Goal: Information Seeking & Learning: Check status

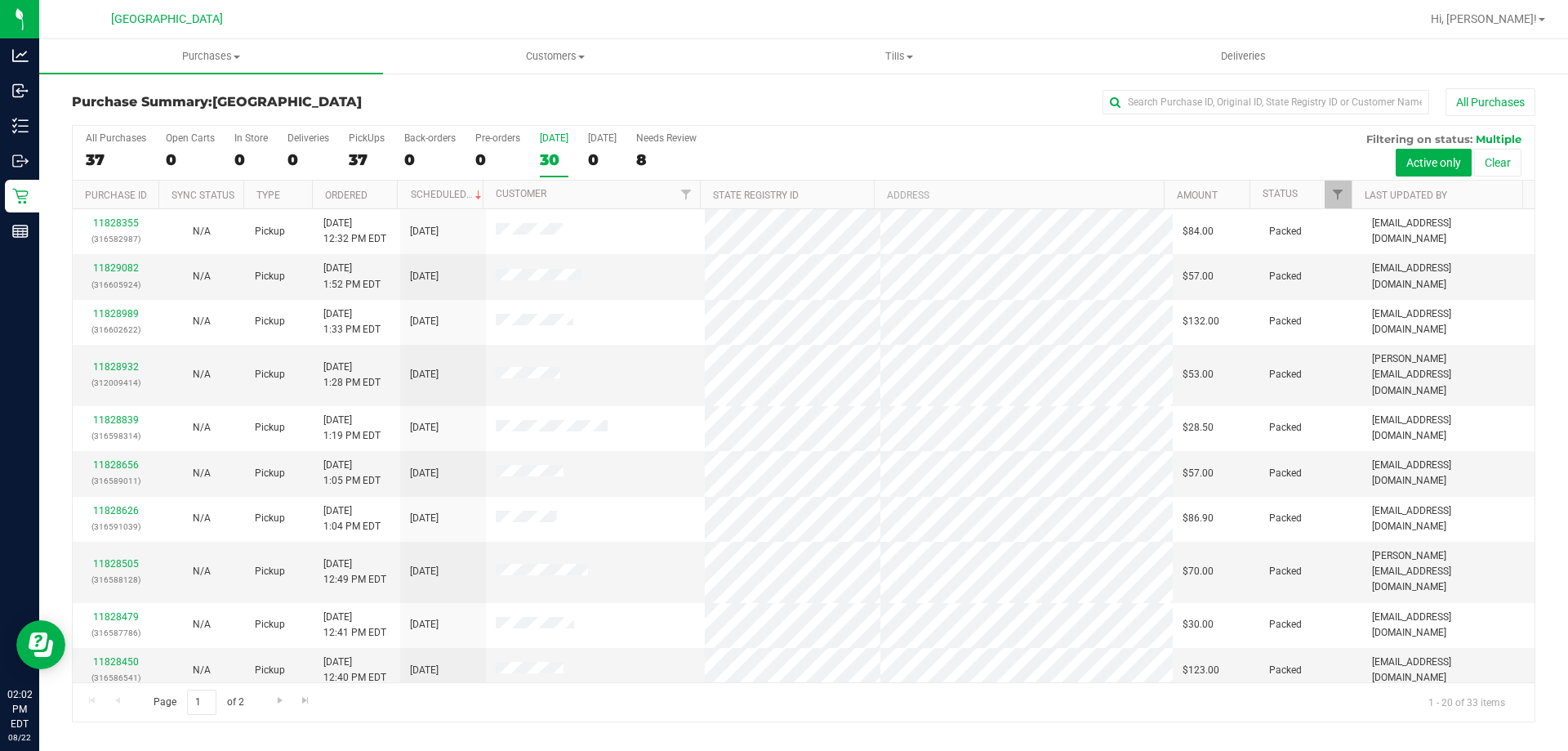
click at [565, 123] on div "Purchase Summary: [GEOGRAPHIC_DATA] All Purchases" at bounding box center [804, 107] width 1464 height 36
click at [553, 155] on div "30" at bounding box center [554, 159] width 29 height 19
click at [0, 0] on input "[DATE] 30" at bounding box center [0, 0] width 0 height 0
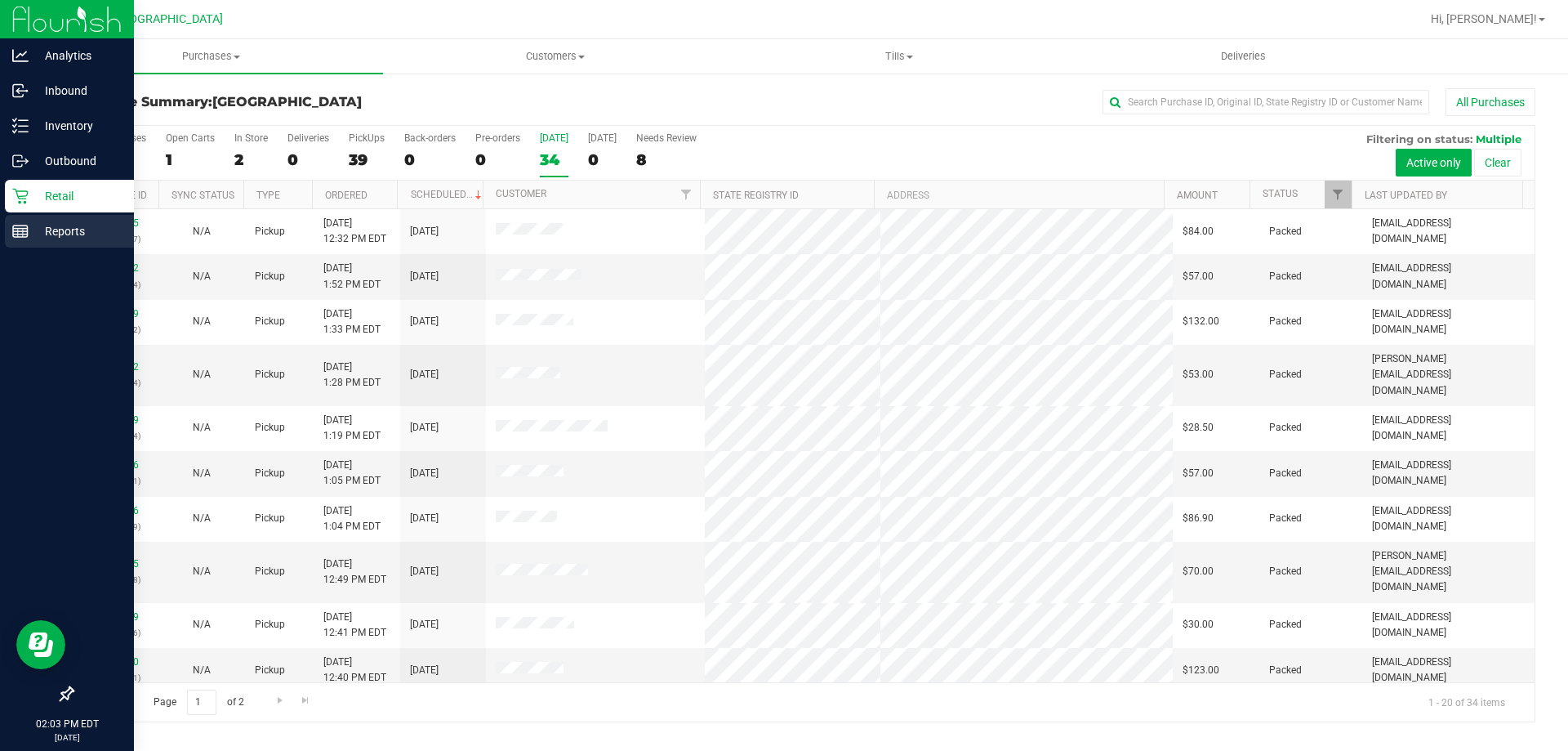
click at [38, 231] on p "Reports" at bounding box center [78, 231] width 98 height 20
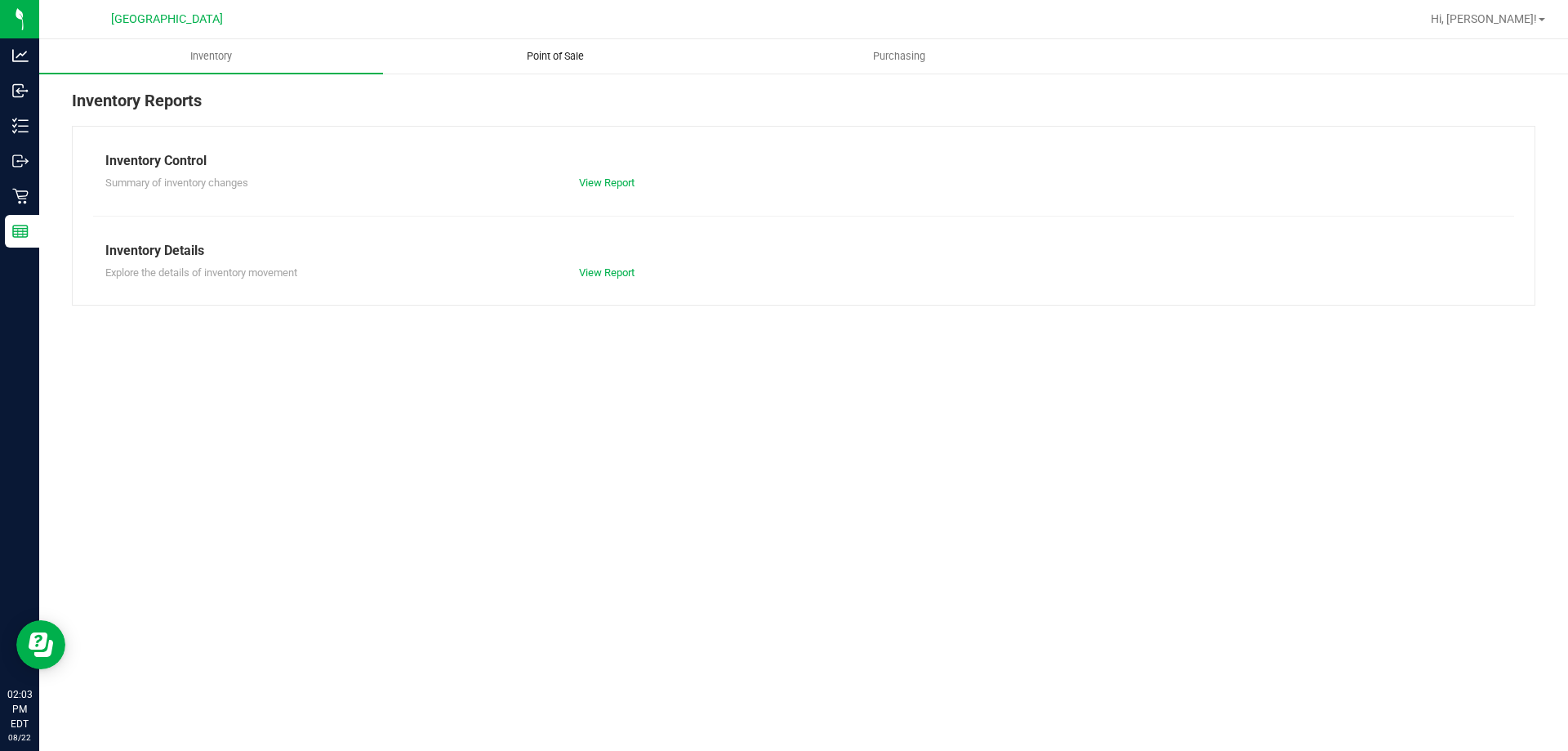
click at [561, 62] on span "Point of Sale" at bounding box center [556, 56] width 101 height 14
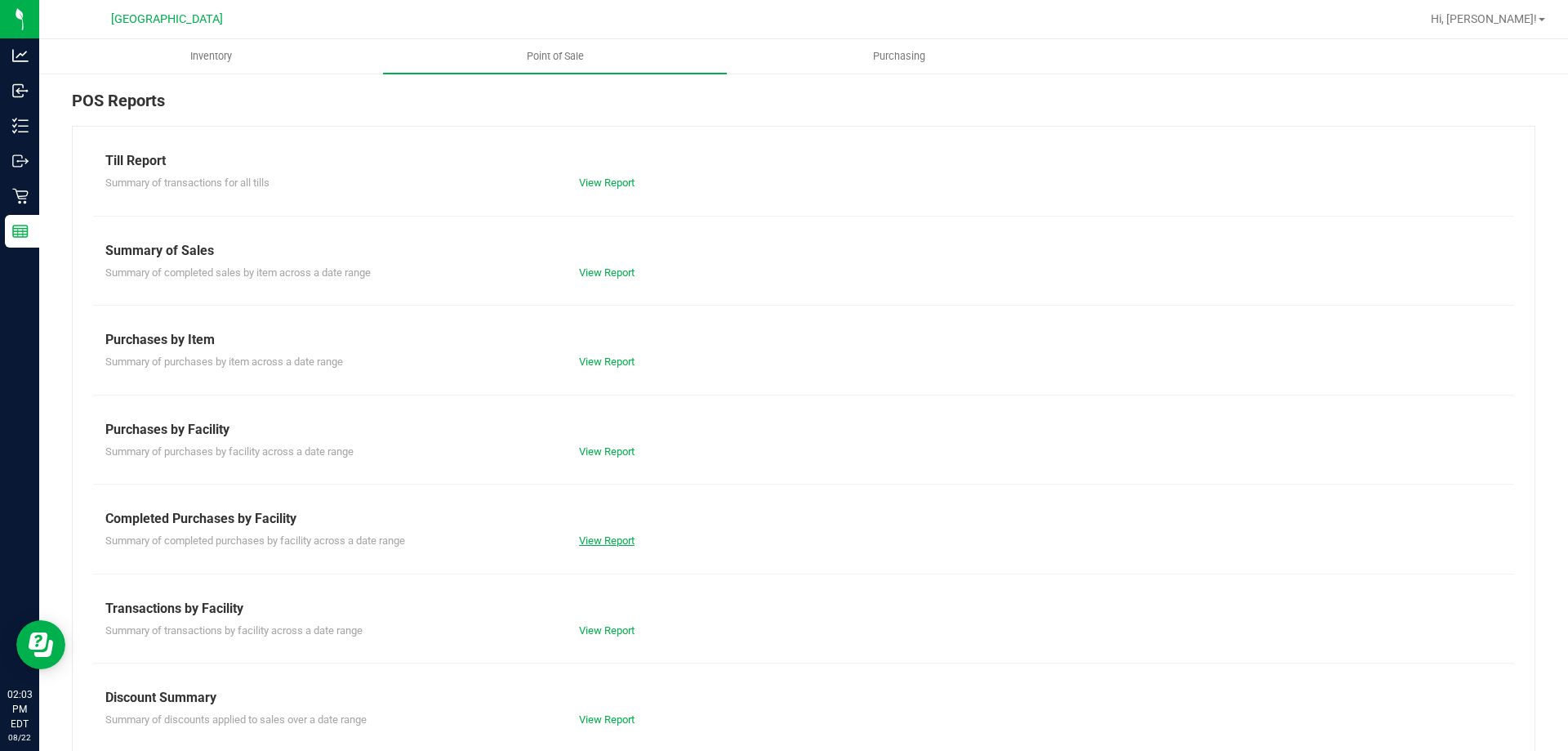
click at [599, 534] on link "View Report" at bounding box center [606, 540] width 55 height 13
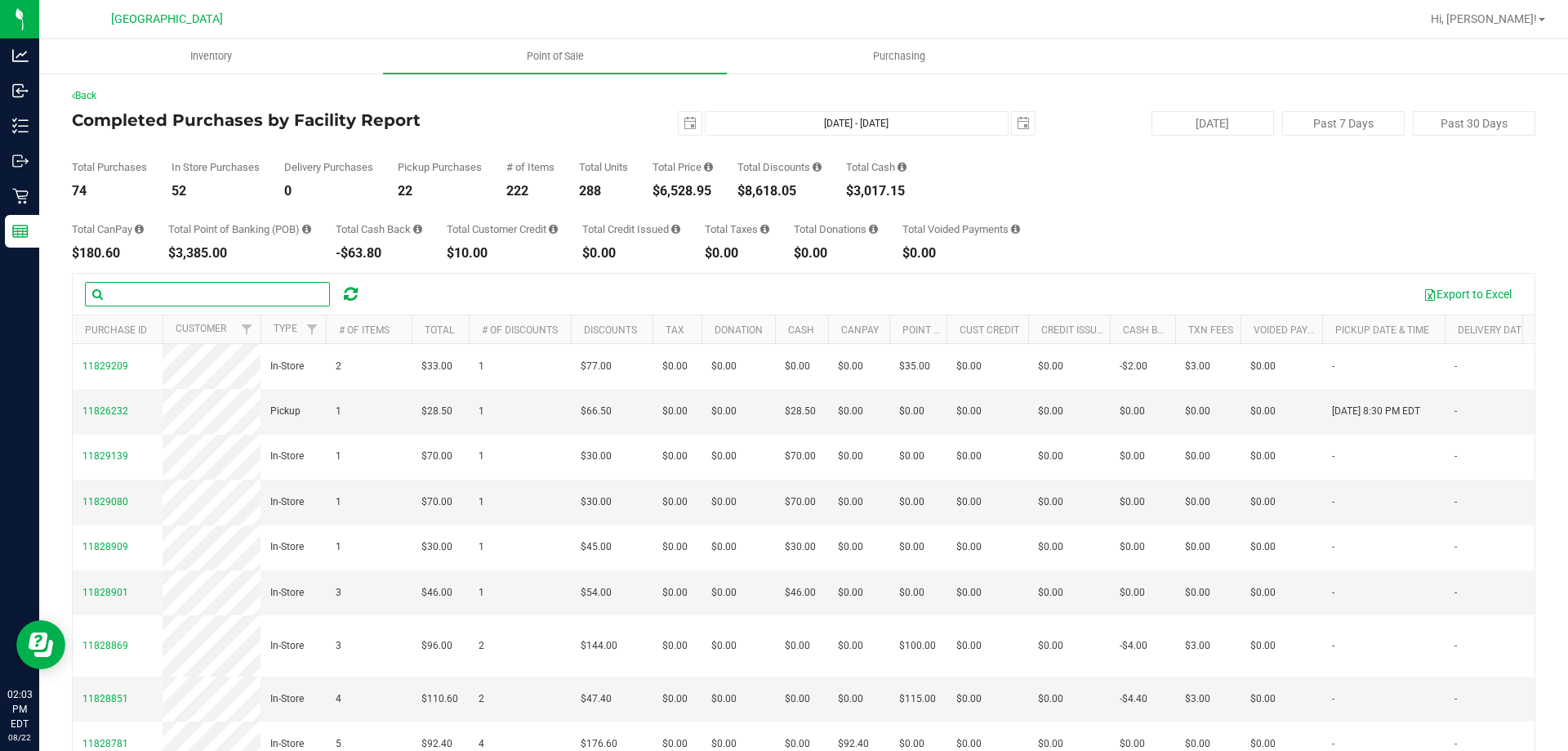
click at [161, 285] on input "text" at bounding box center [207, 294] width 245 height 24
type input "CAS"
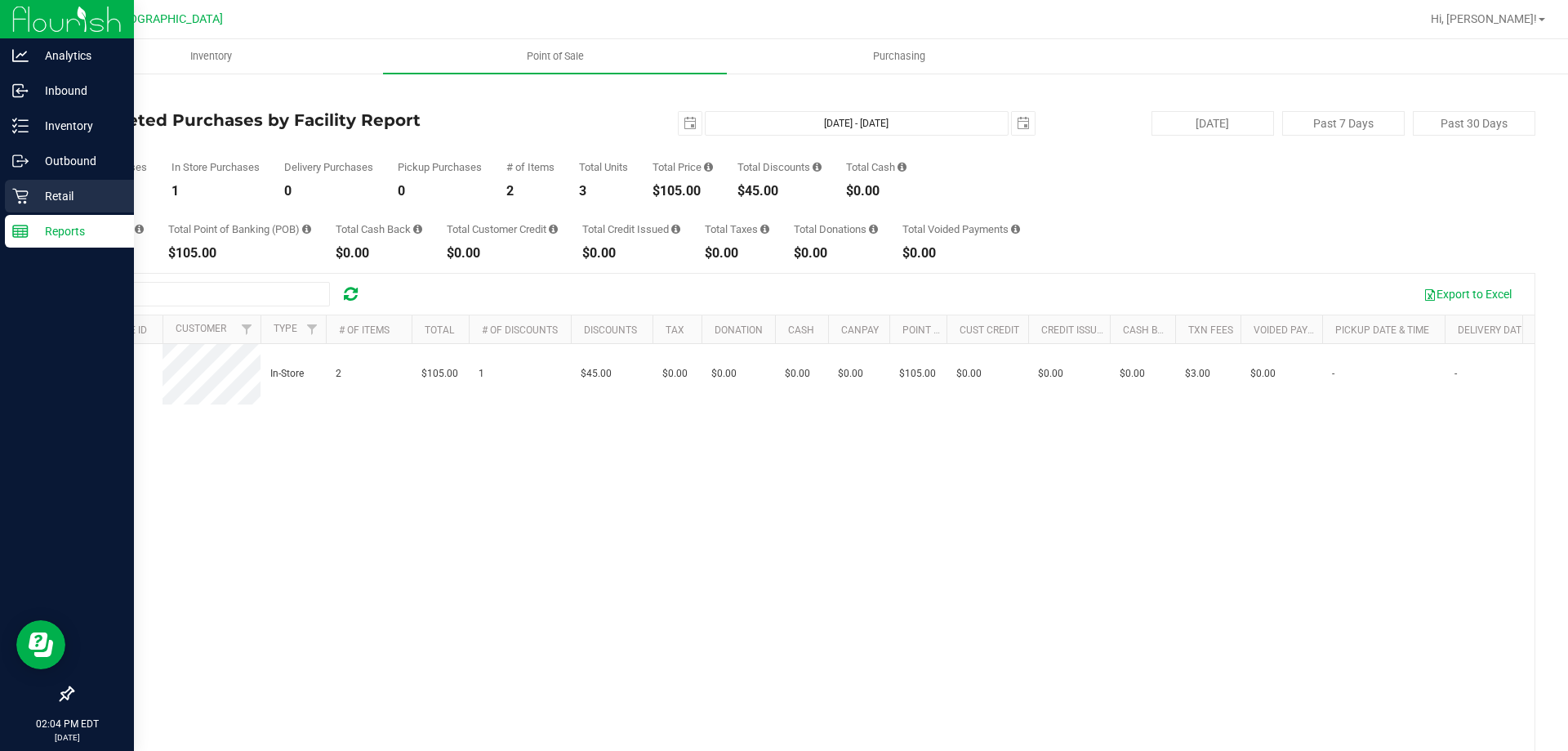
click at [25, 206] on div "Retail" at bounding box center [69, 196] width 129 height 33
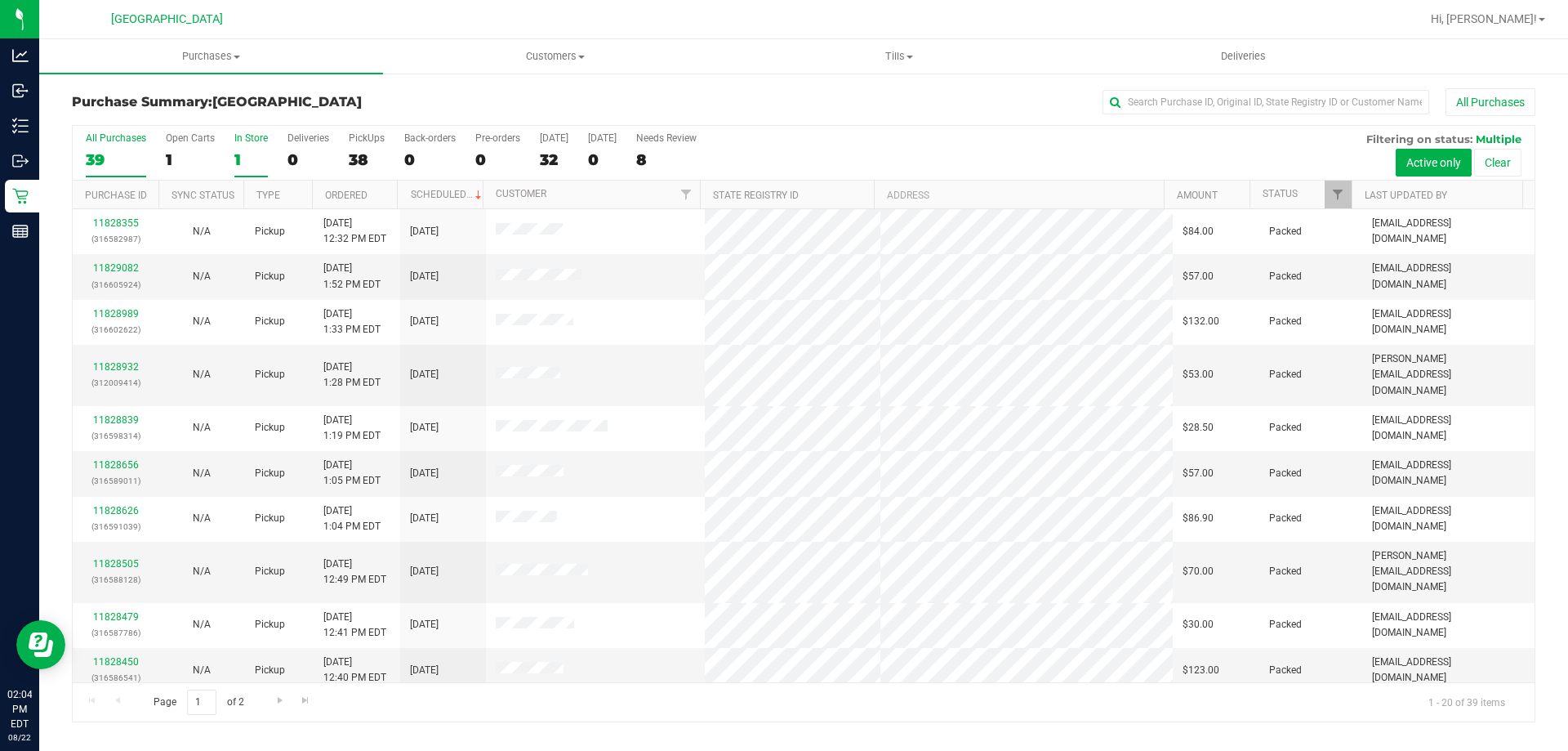
click at [258, 150] on div "1" at bounding box center [250, 159] width 33 height 19
click at [0, 0] on input "In Store 1" at bounding box center [0, 0] width 0 height 0
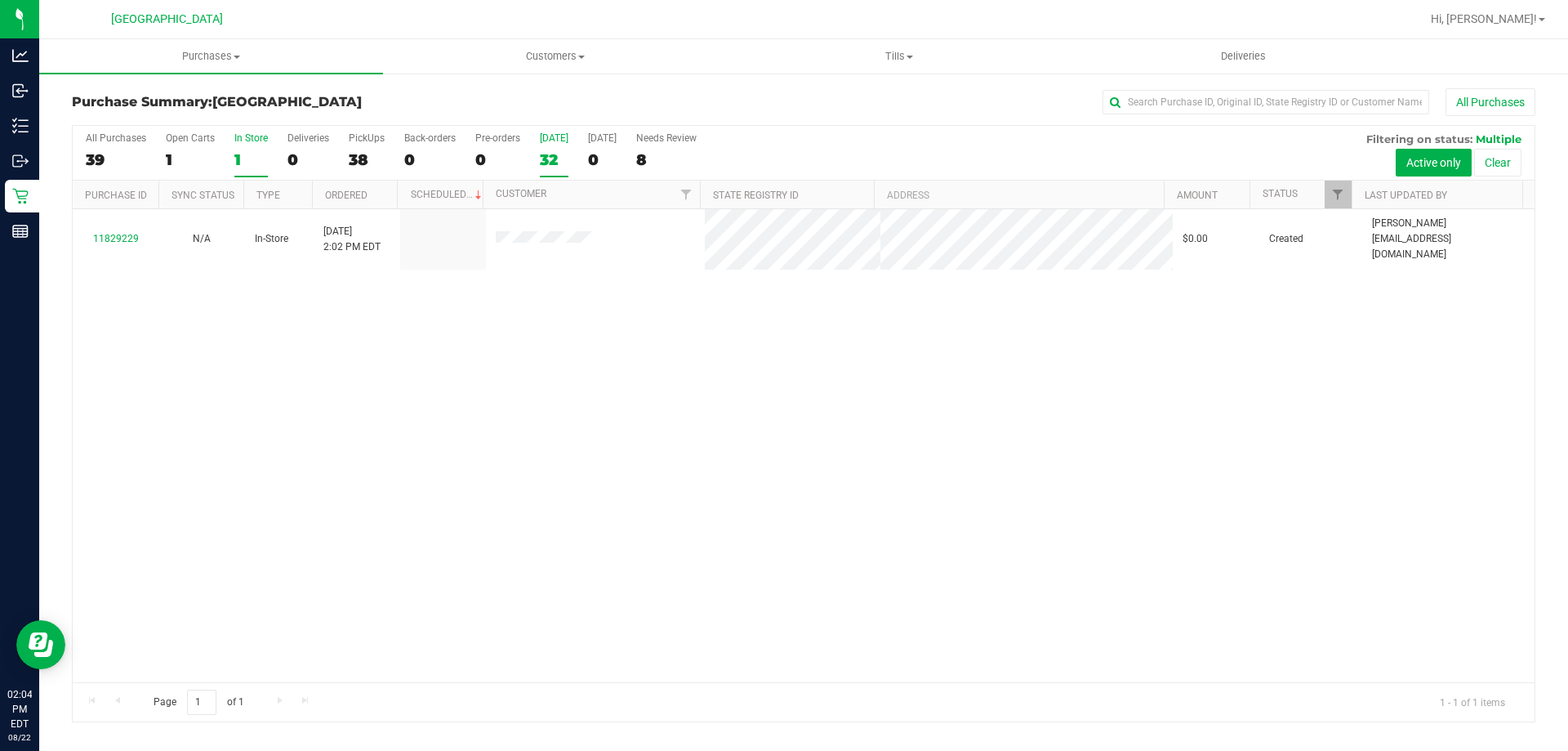
click at [553, 150] on div "32" at bounding box center [554, 159] width 29 height 19
click at [0, 0] on input "[DATE] 32" at bounding box center [0, 0] width 0 height 0
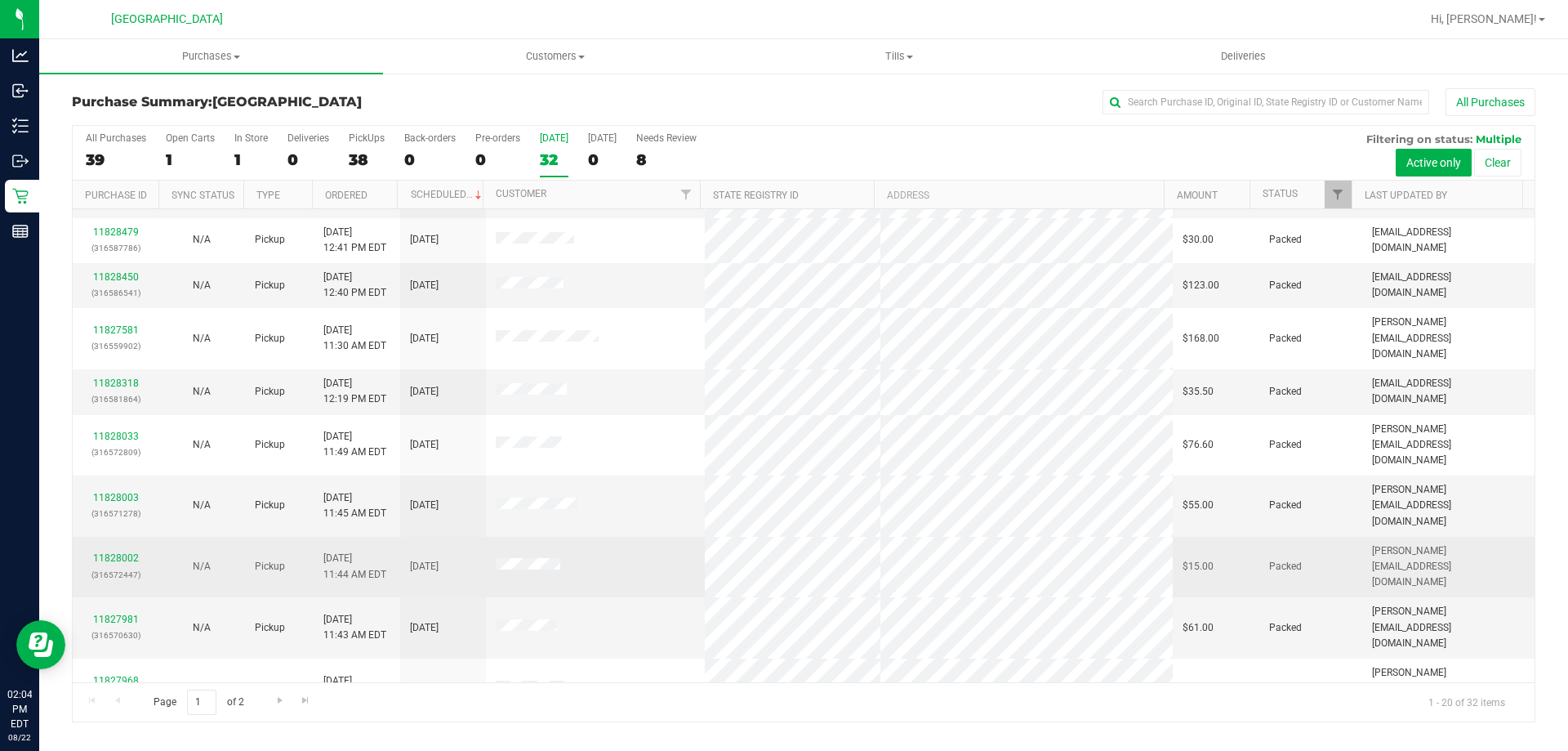
scroll to position [431, 0]
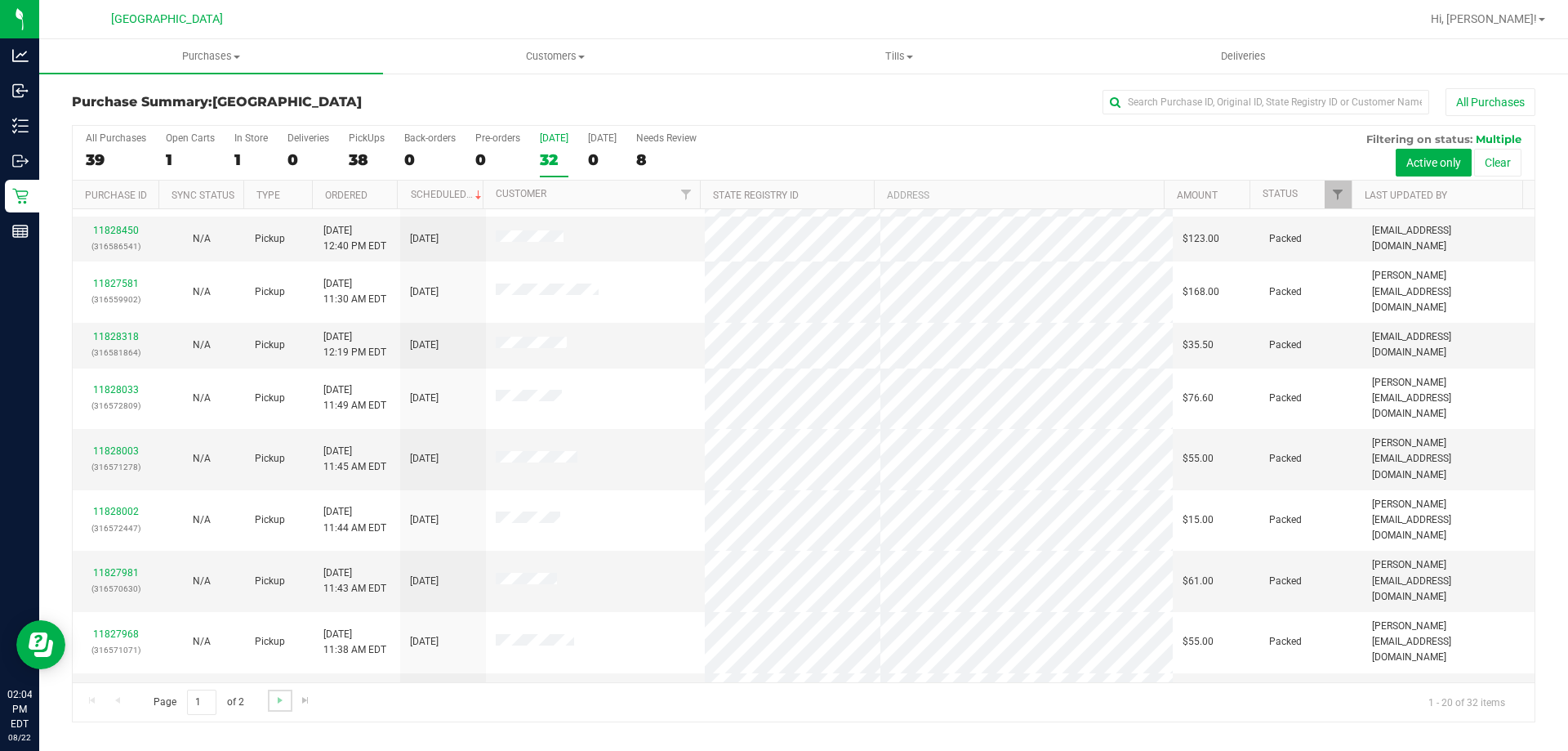
click at [277, 710] on link "Go to the next page" at bounding box center [279, 700] width 23 height 22
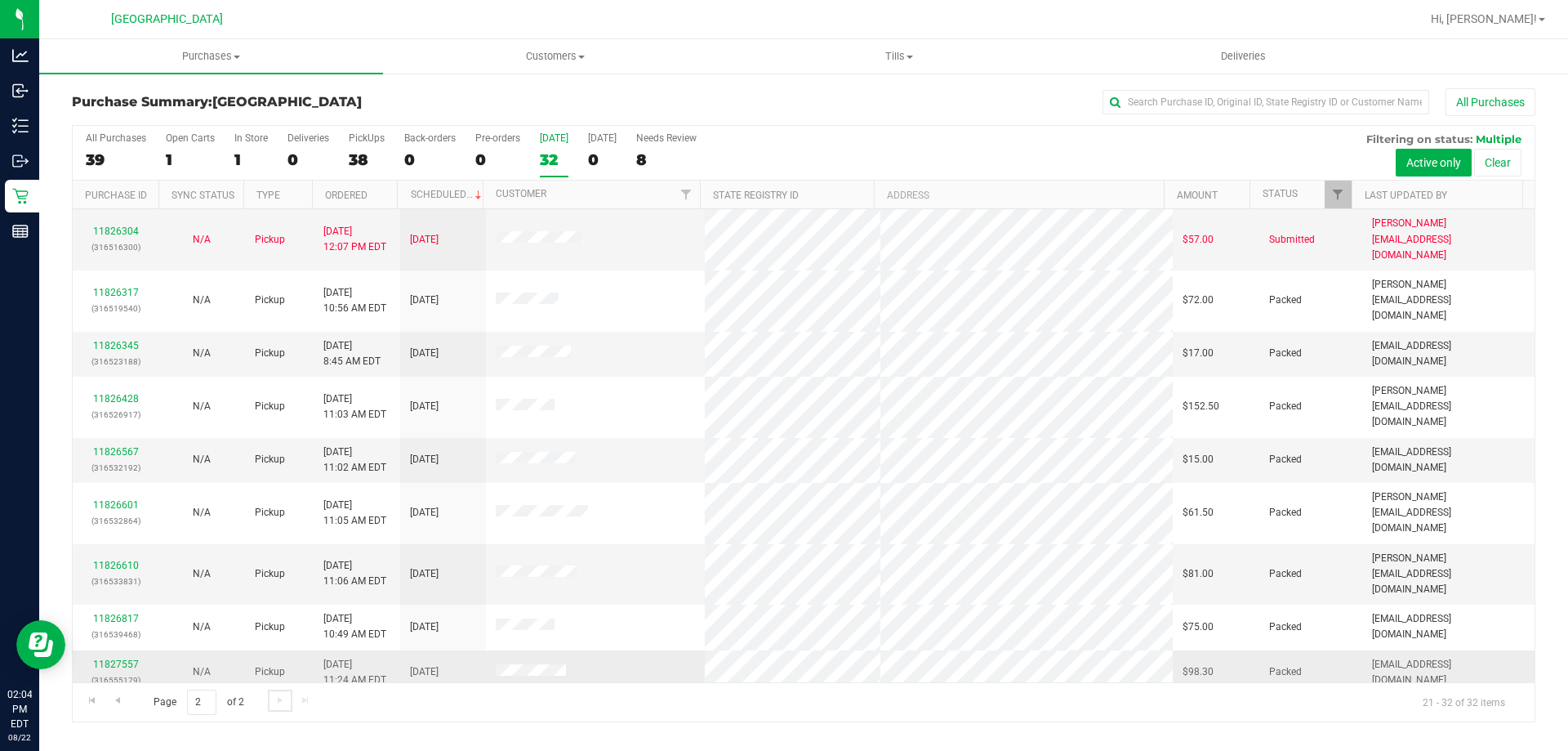
scroll to position [70, 0]
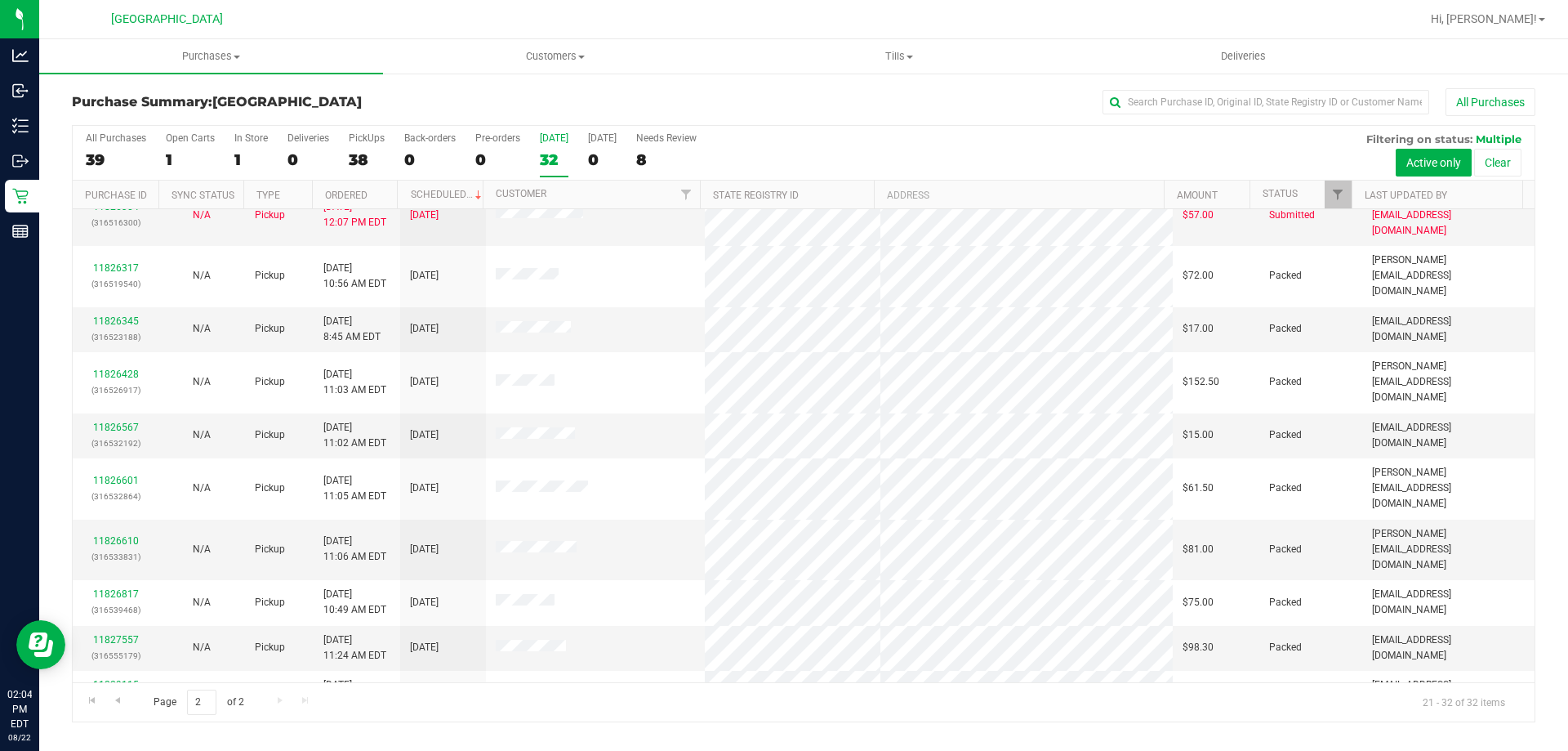
click at [386, 718] on div "Page 2 of 2 21 - 32 of 32 items" at bounding box center [803, 701] width 1462 height 39
click at [552, 161] on div "32" at bounding box center [554, 159] width 29 height 19
click at [0, 0] on input "[DATE] 32" at bounding box center [0, 0] width 0 height 0
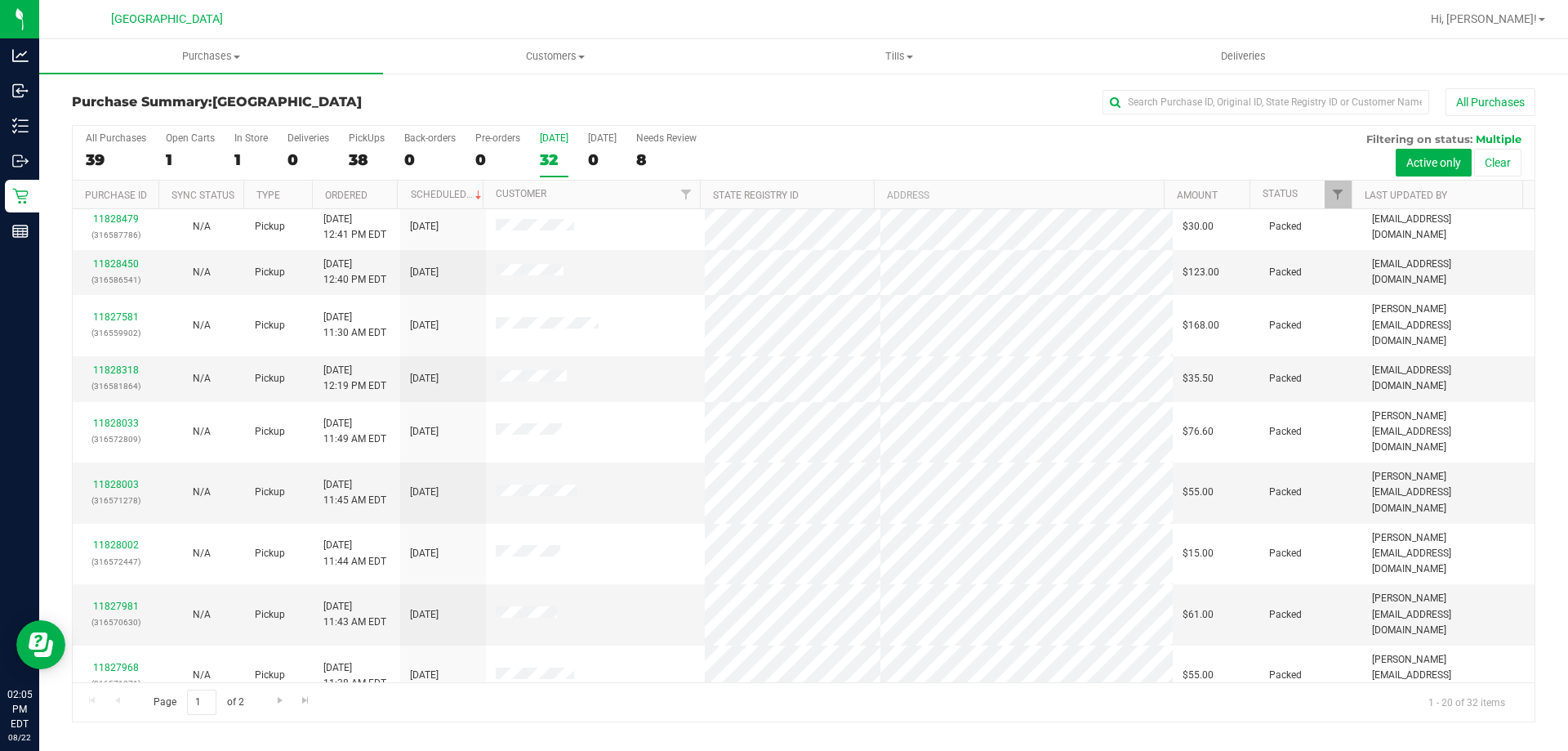
scroll to position [431, 0]
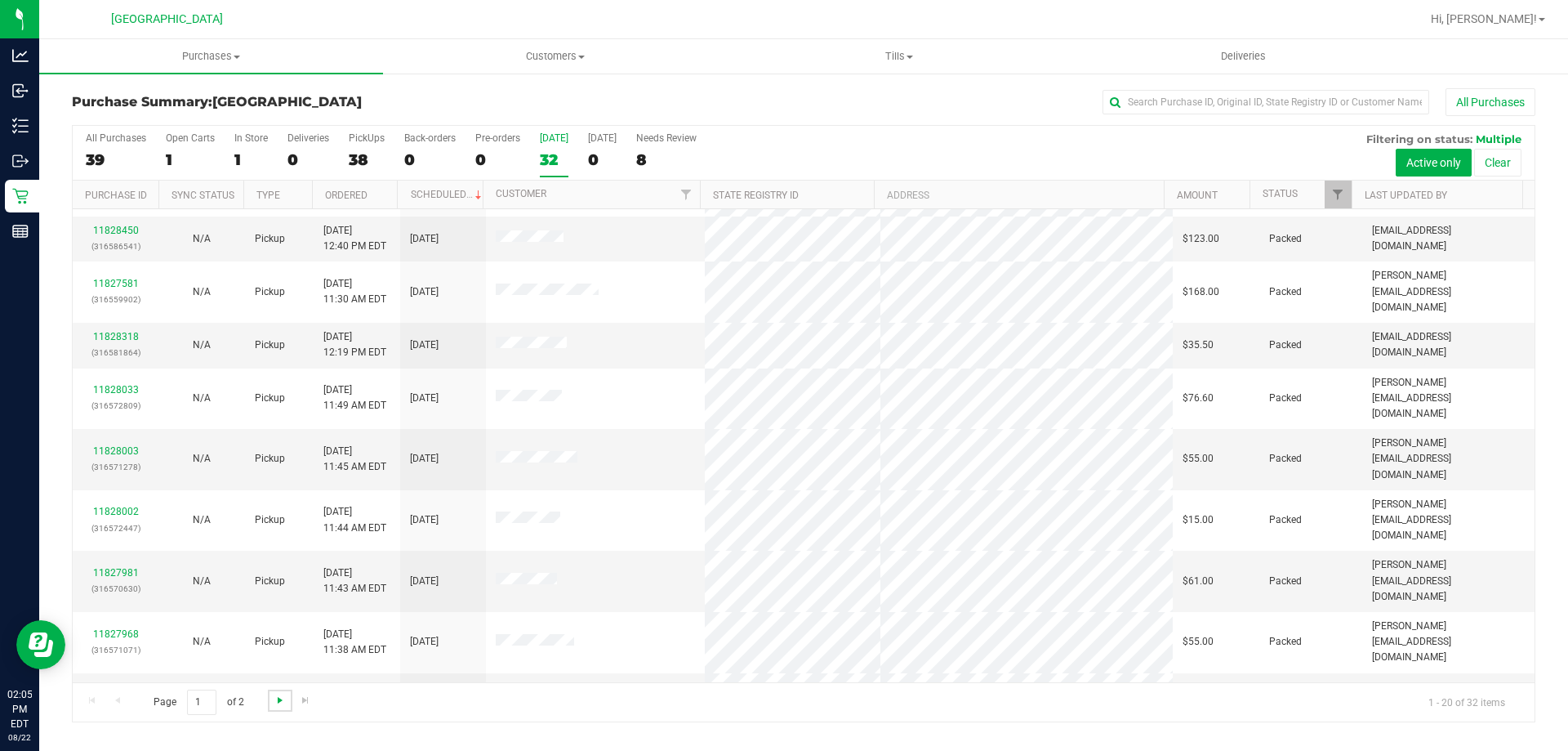
click at [276, 697] on span "Go to the next page" at bounding box center [280, 699] width 13 height 13
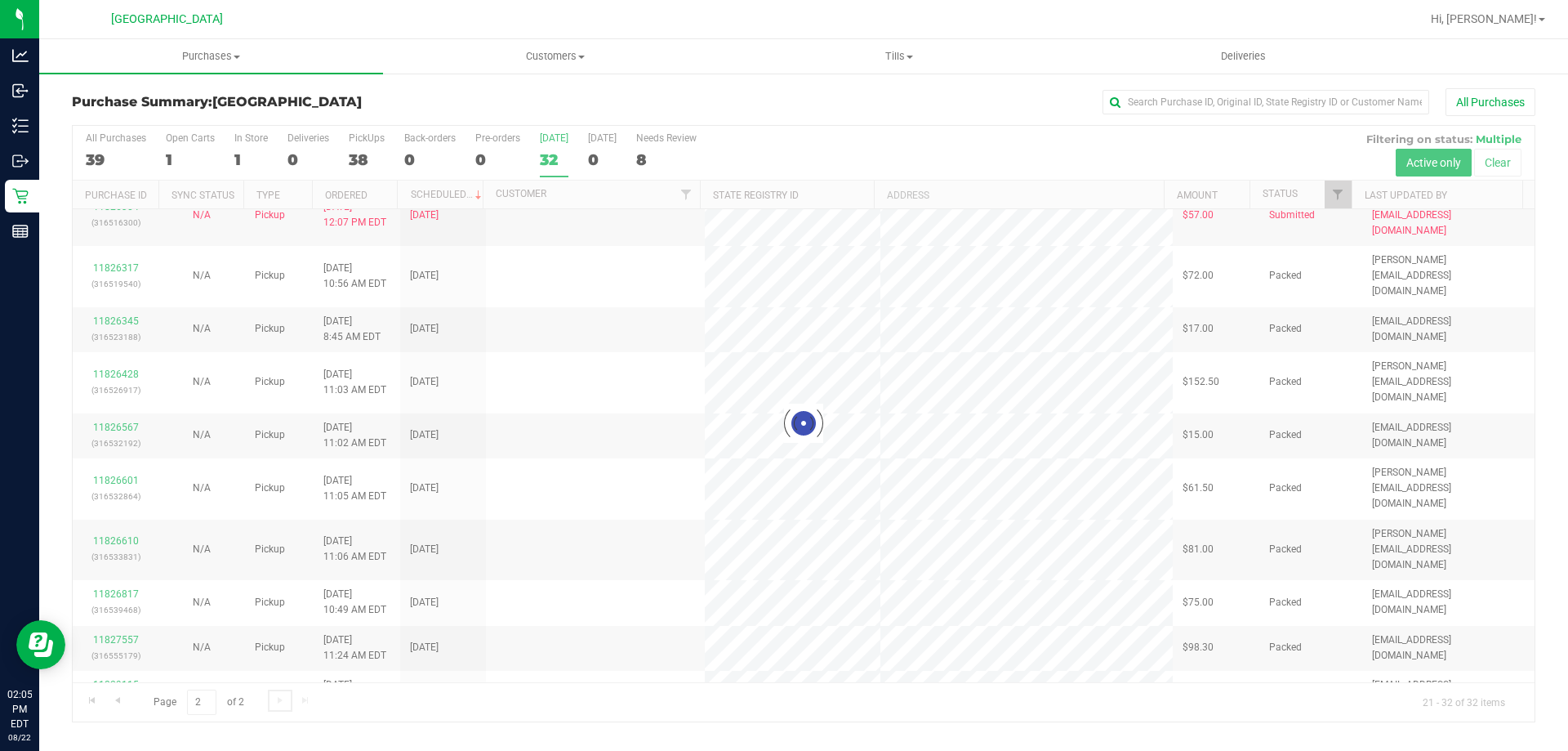
scroll to position [0, 0]
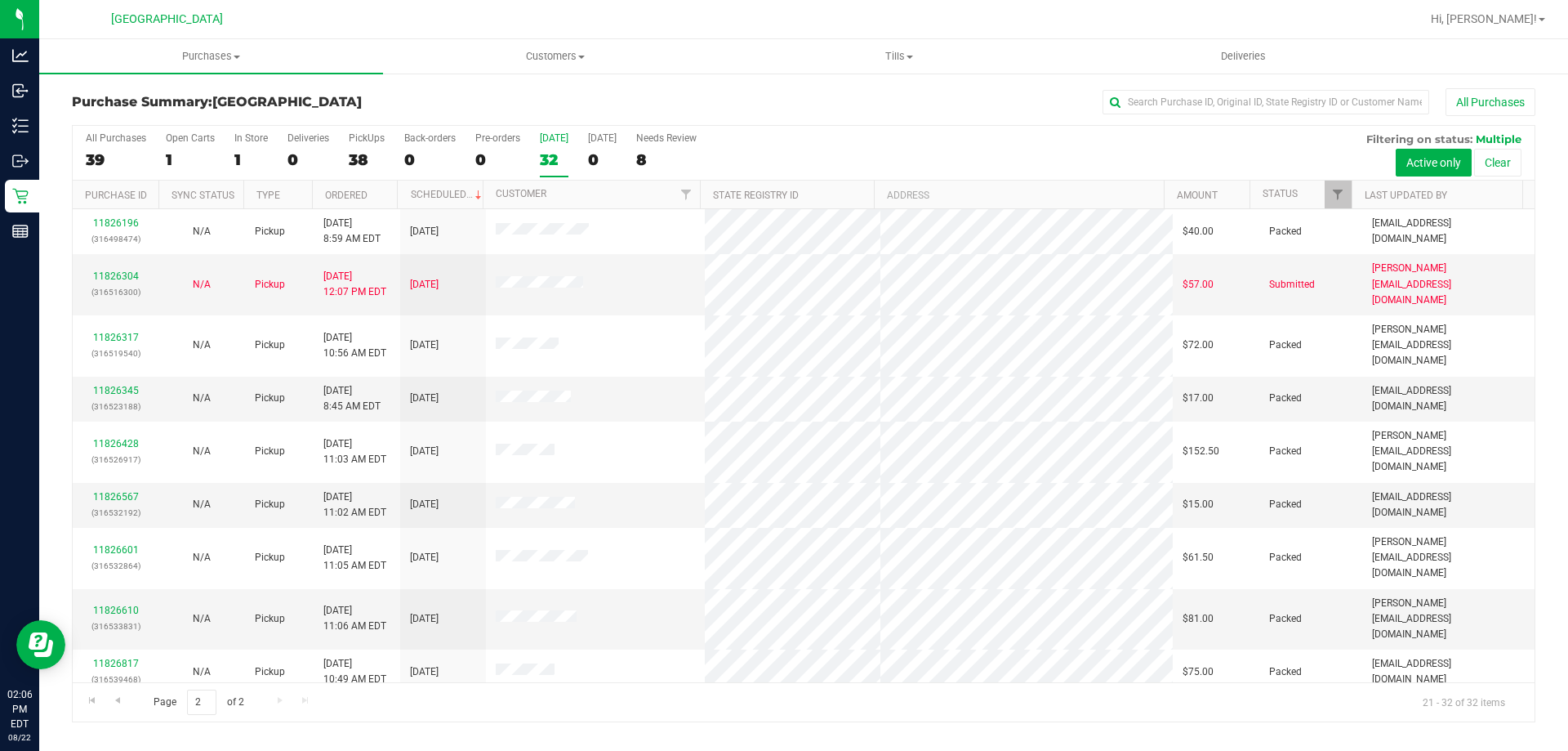
click at [556, 159] on div "32" at bounding box center [554, 159] width 29 height 19
click at [0, 0] on input "[DATE] 32" at bounding box center [0, 0] width 0 height 0
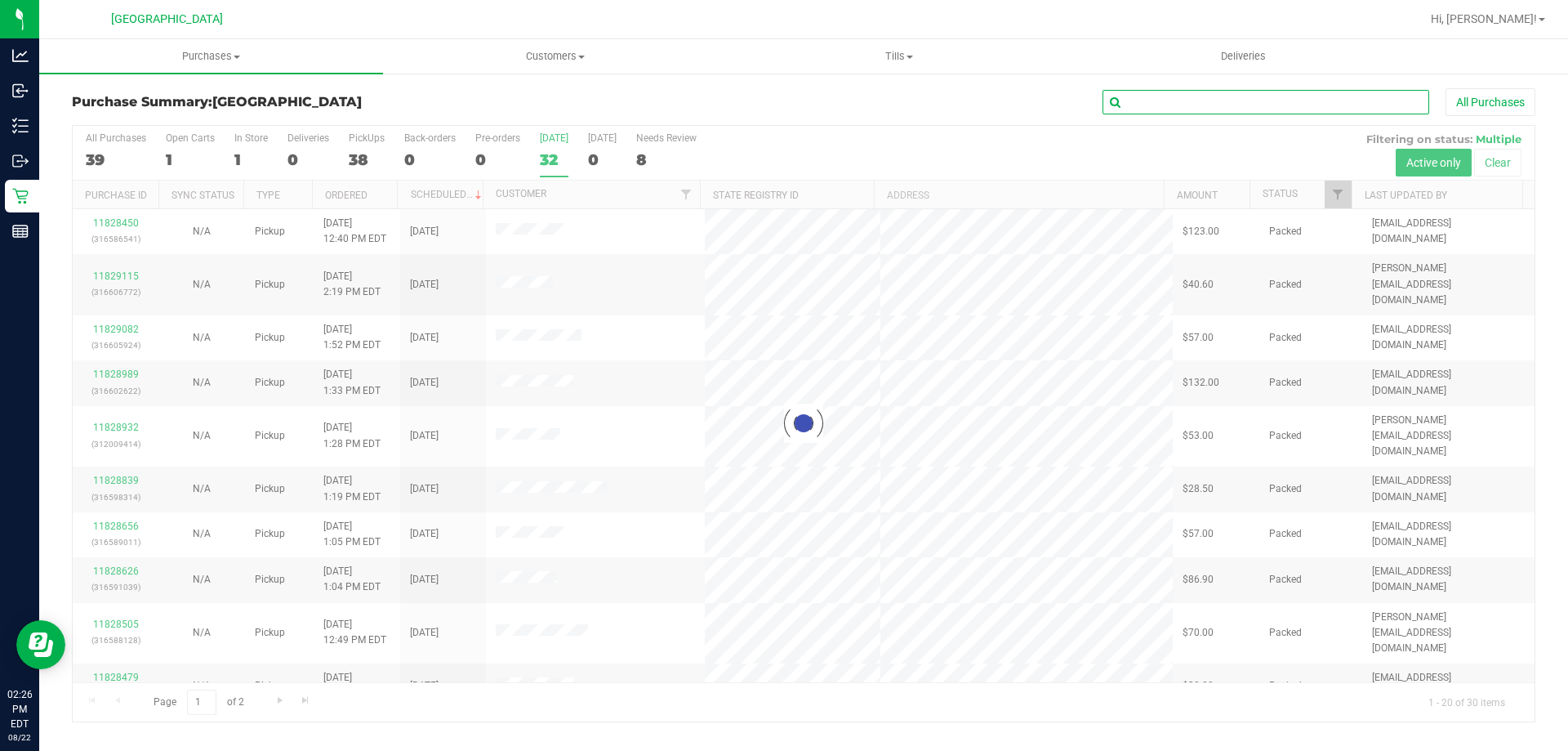
click at [1160, 99] on input "text" at bounding box center [1266, 101] width 327 height 24
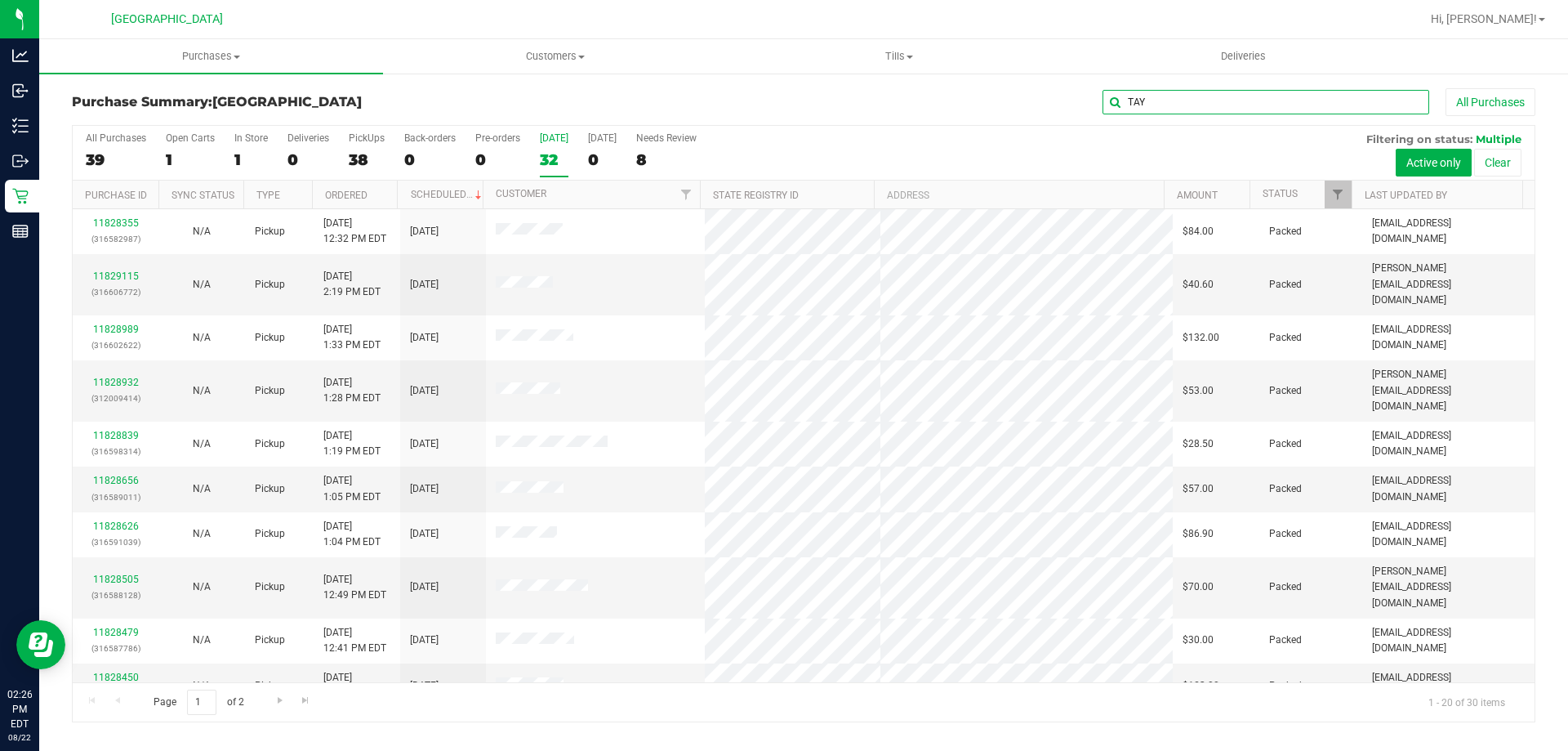
type input "TAY"
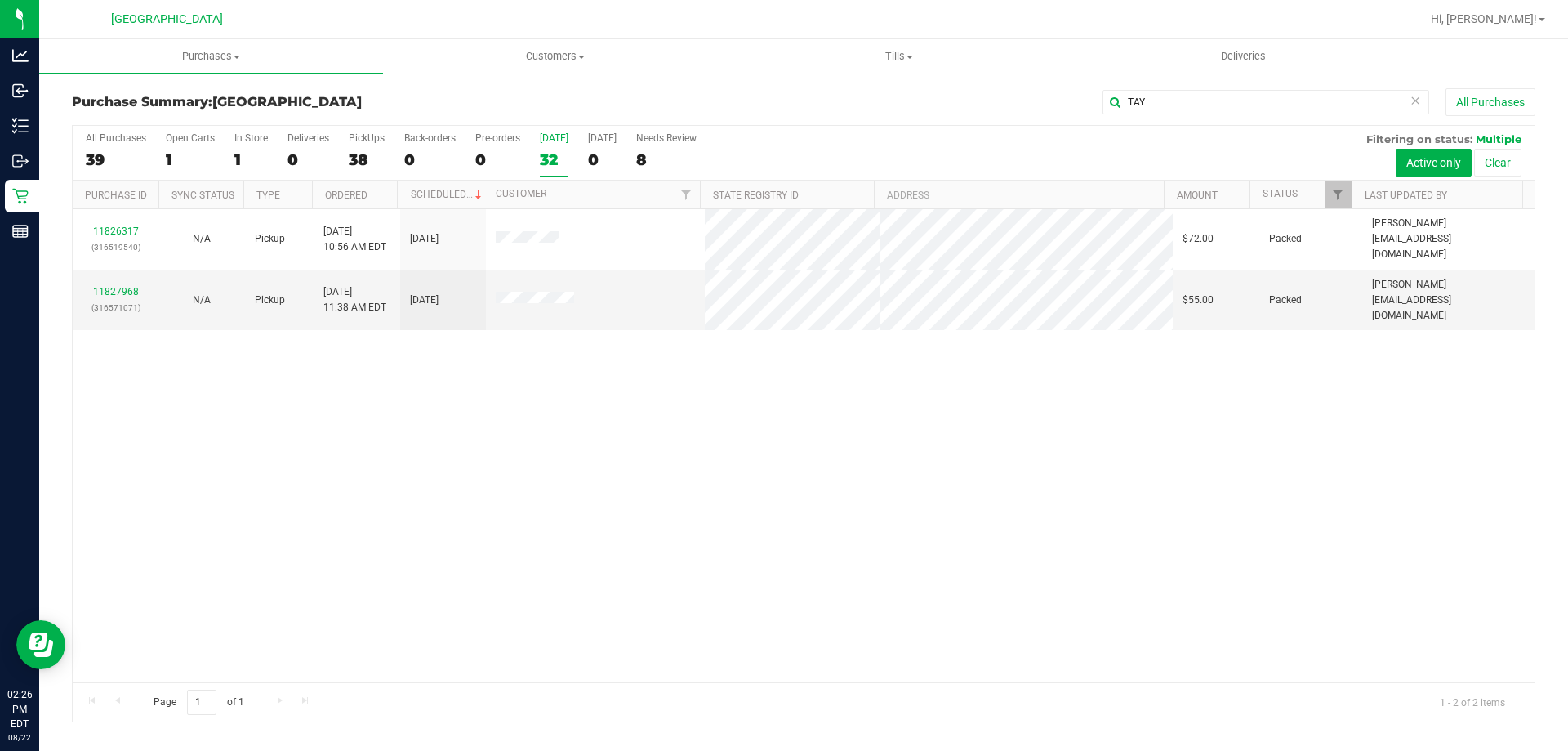
click at [737, 552] on div "11826317 (316519540) N/A Pickup [DATE] 10:56 AM EDT 8/22/2025 $72.00 Packed [PE…" at bounding box center [803, 445] width 1462 height 473
click at [744, 542] on div "11826317 (316519540) N/A Pickup [DATE] 10:56 AM EDT 8/22/2025 $72.00 Packed [PE…" at bounding box center [803, 445] width 1462 height 473
